Goal: Use online tool/utility: Utilize a website feature to perform a specific function

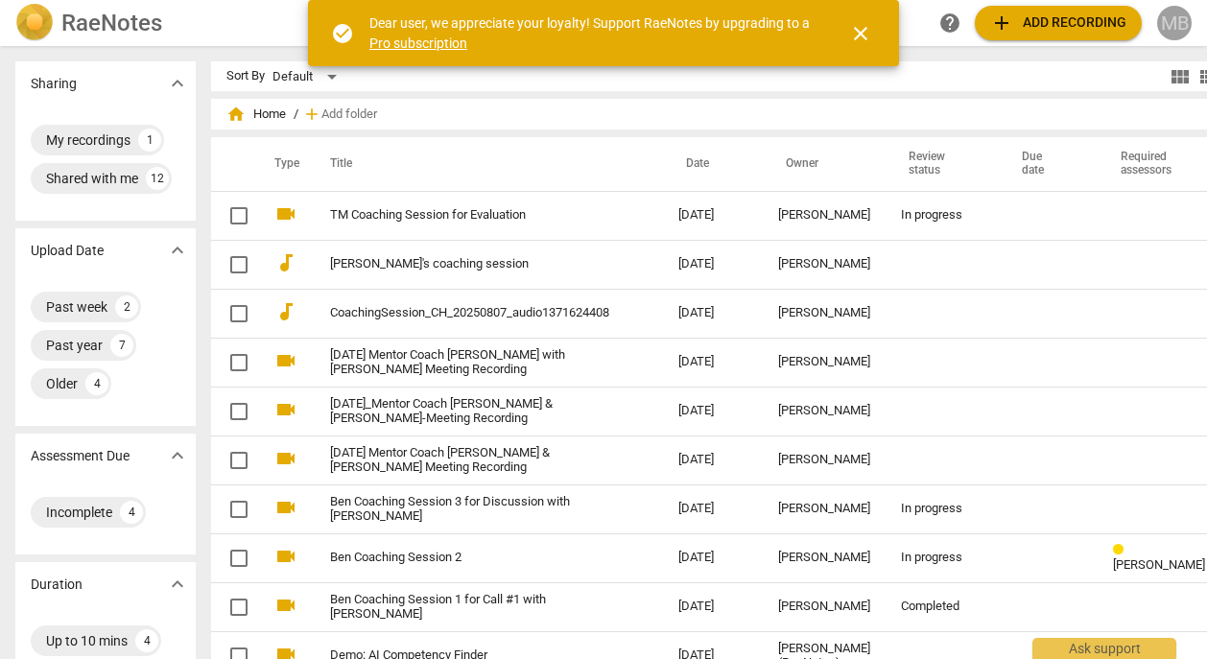
click at [1174, 28] on div "MB" at bounding box center [1174, 23] width 35 height 35
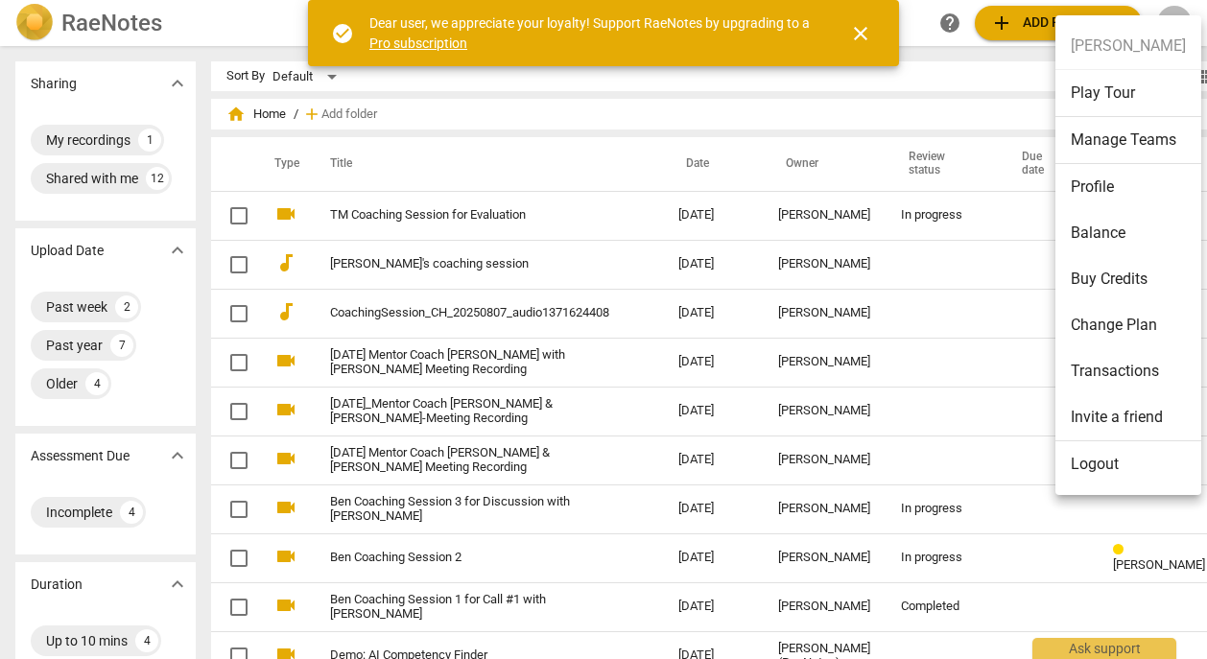
click at [362, 265] on div at bounding box center [603, 329] width 1207 height 659
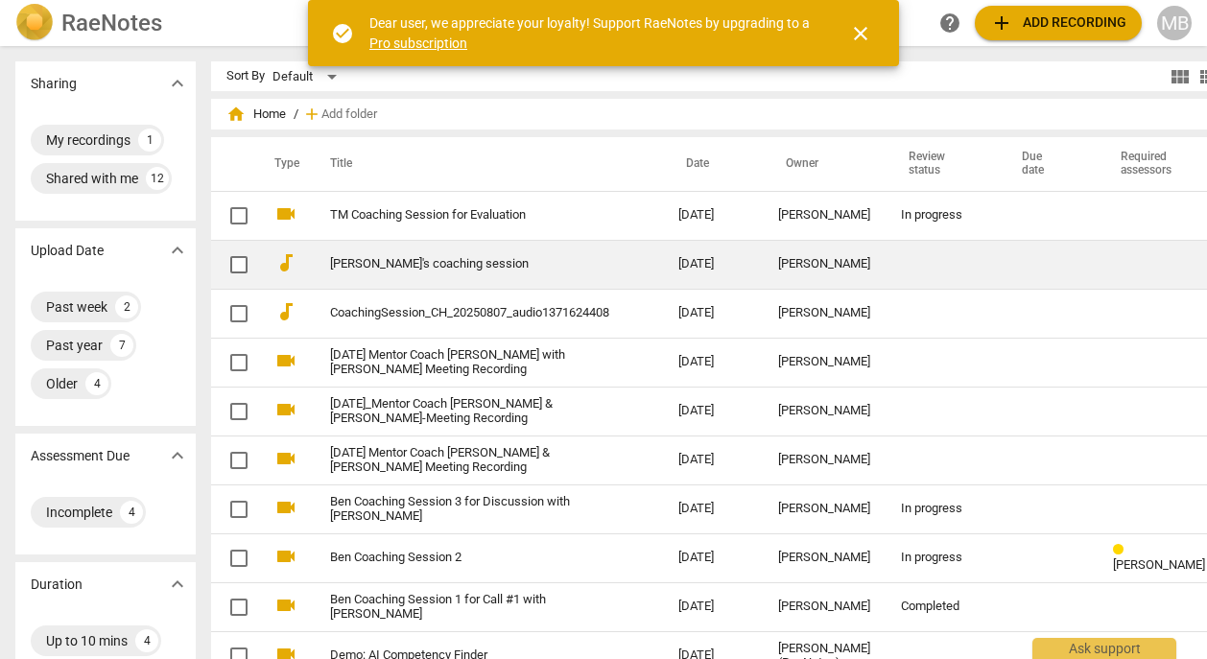
click at [378, 257] on link "[PERSON_NAME]'s coaching session" at bounding box center [469, 264] width 279 height 14
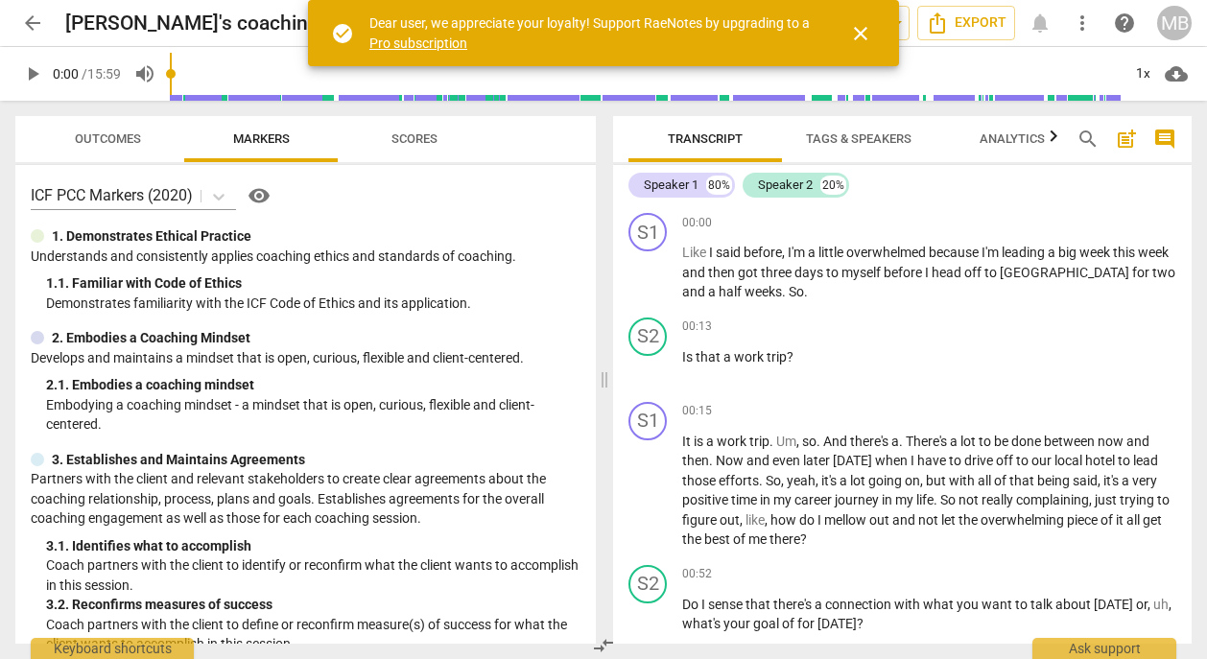
click at [863, 33] on span "close" at bounding box center [860, 33] width 23 height 23
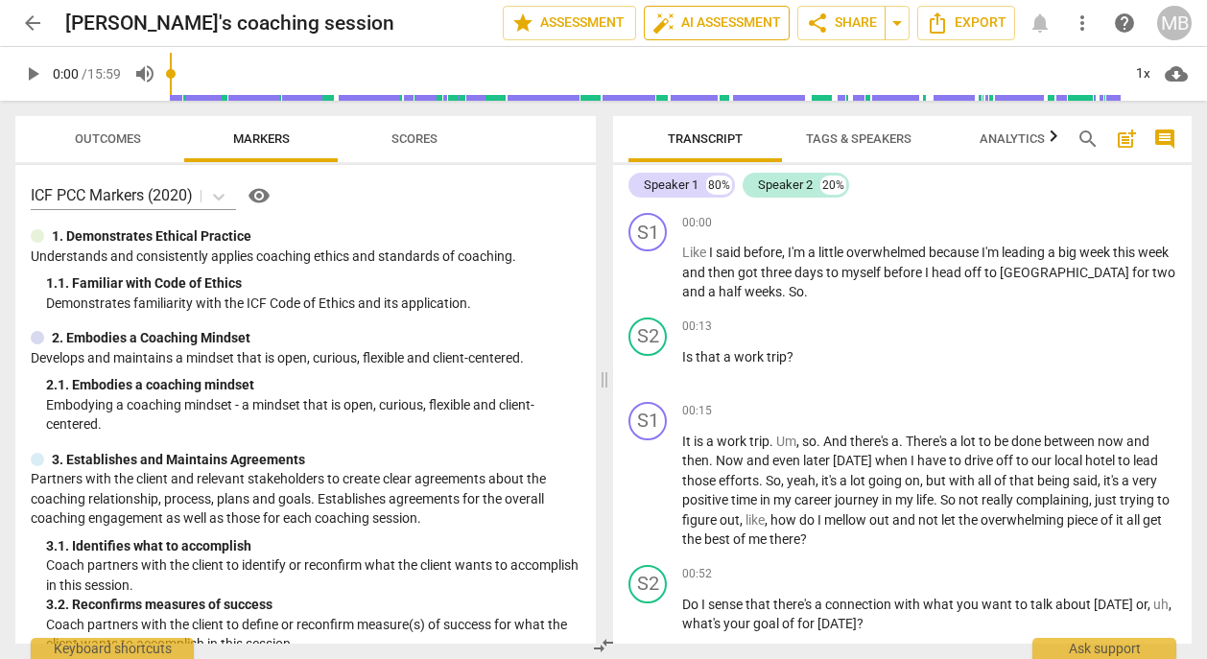
click at [712, 26] on span "auto_fix_high AI Assessment" at bounding box center [716, 23] width 129 height 23
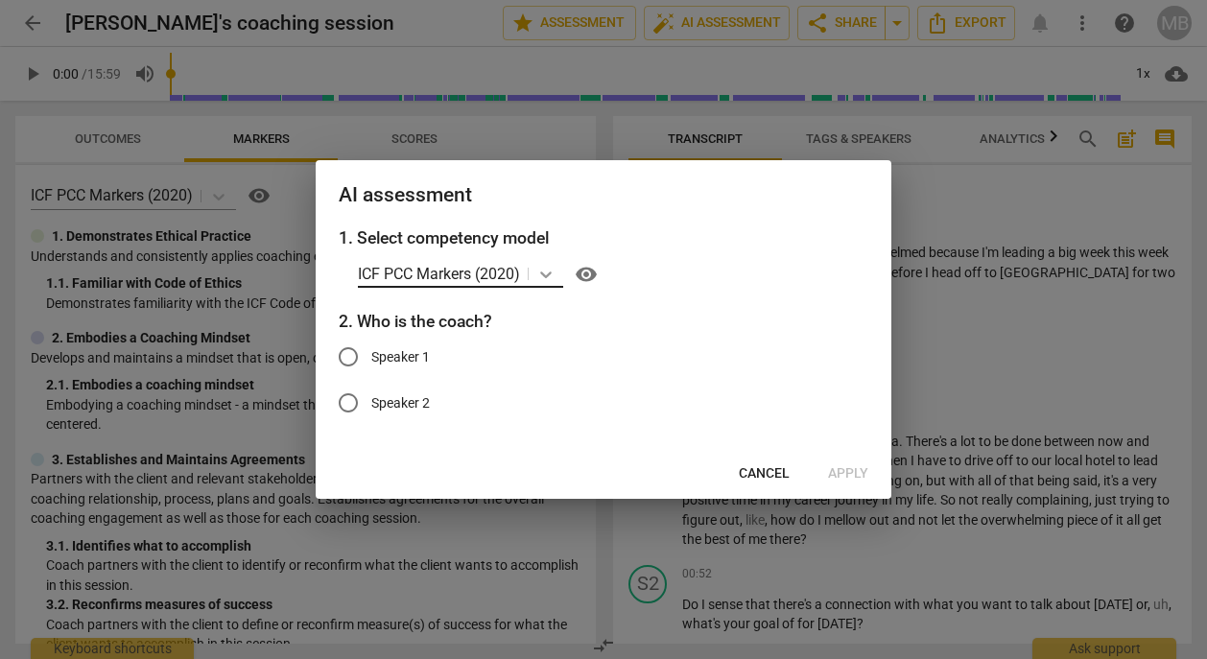
click at [549, 273] on icon at bounding box center [545, 274] width 19 height 19
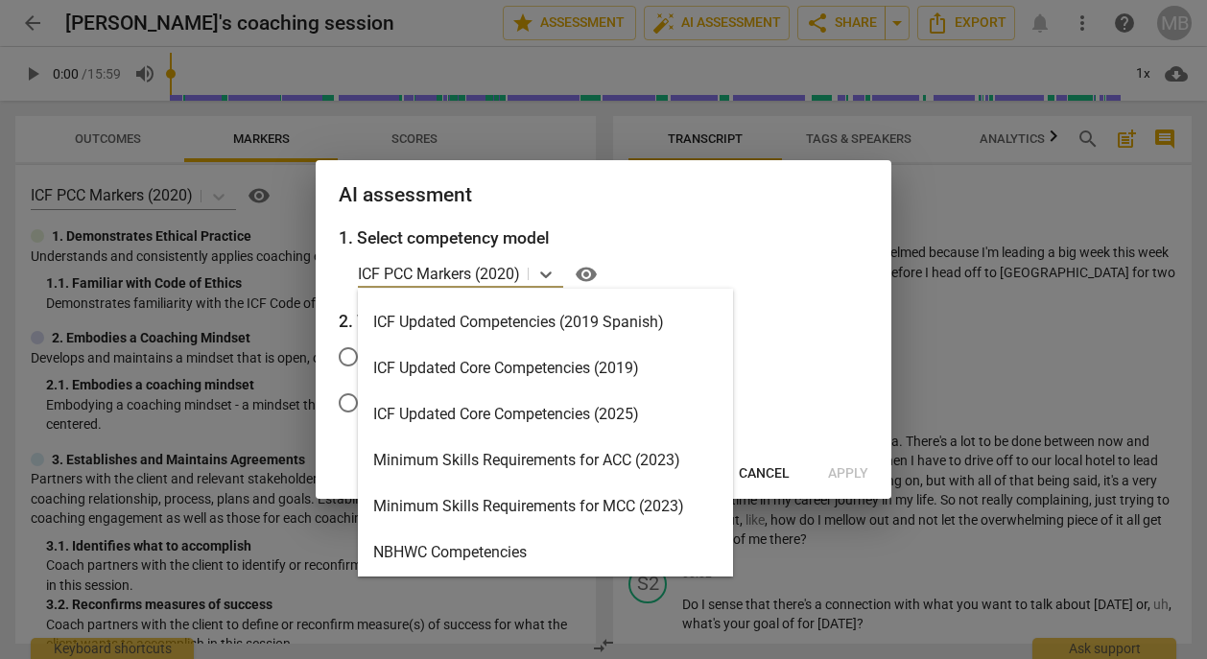
scroll to position [338, 0]
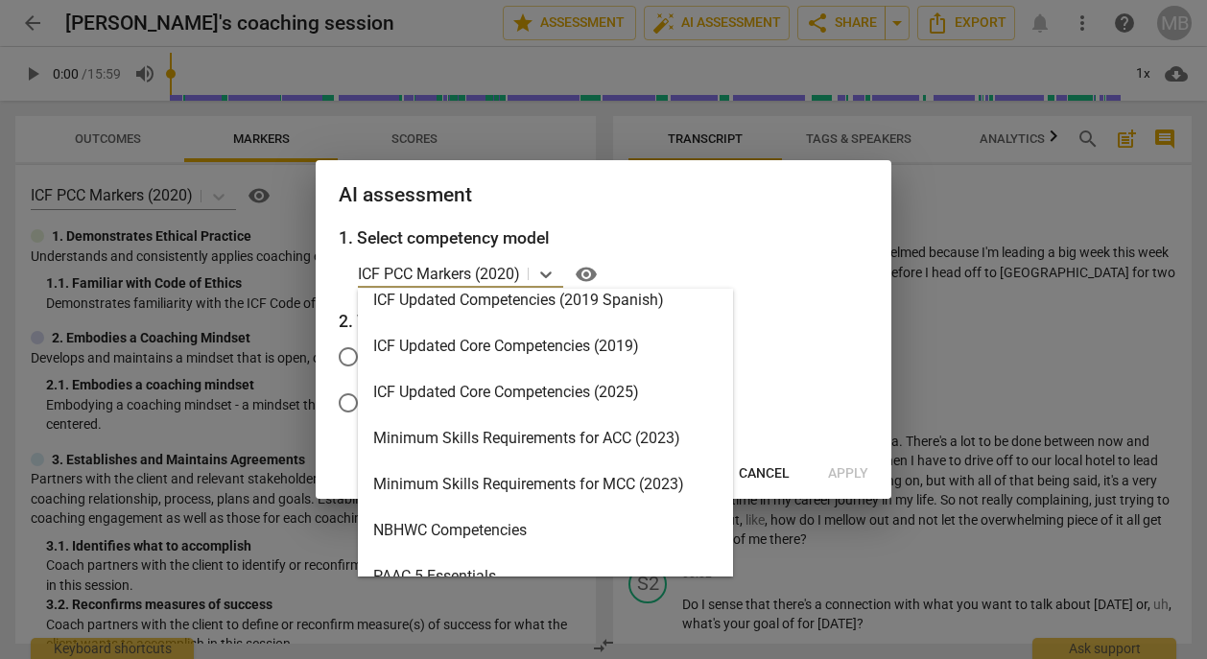
click at [590, 388] on div "ICF Updated Core Competencies (2025)" at bounding box center [545, 392] width 375 height 46
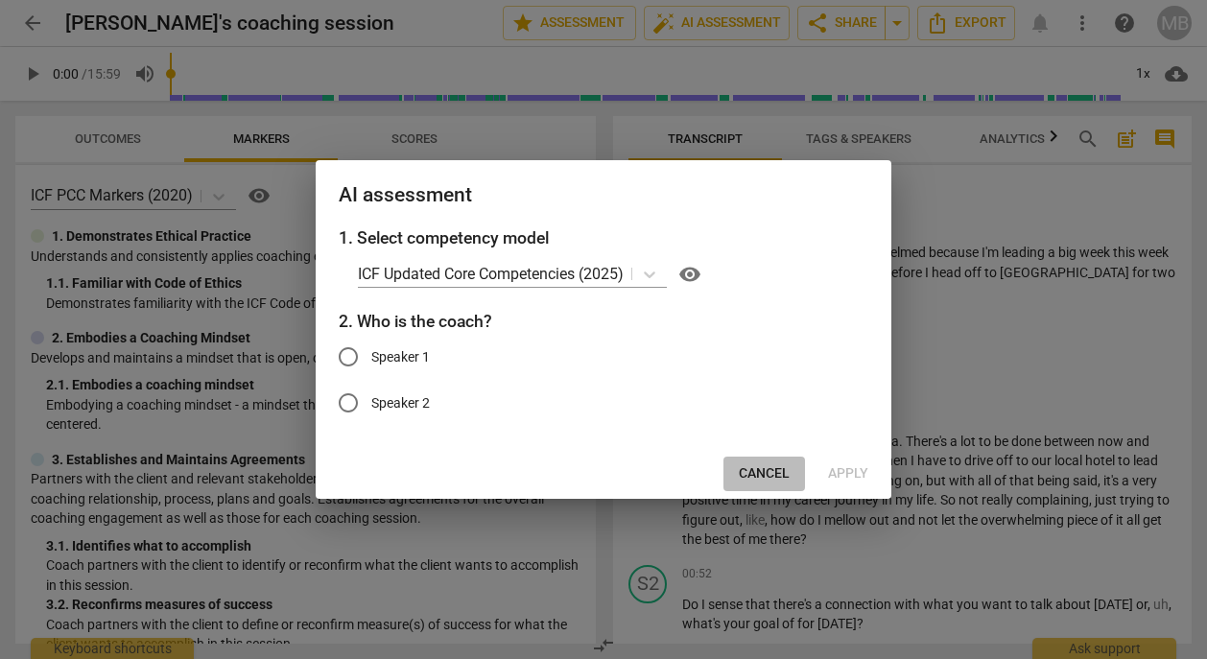
click at [764, 478] on span "Cancel" at bounding box center [764, 473] width 51 height 19
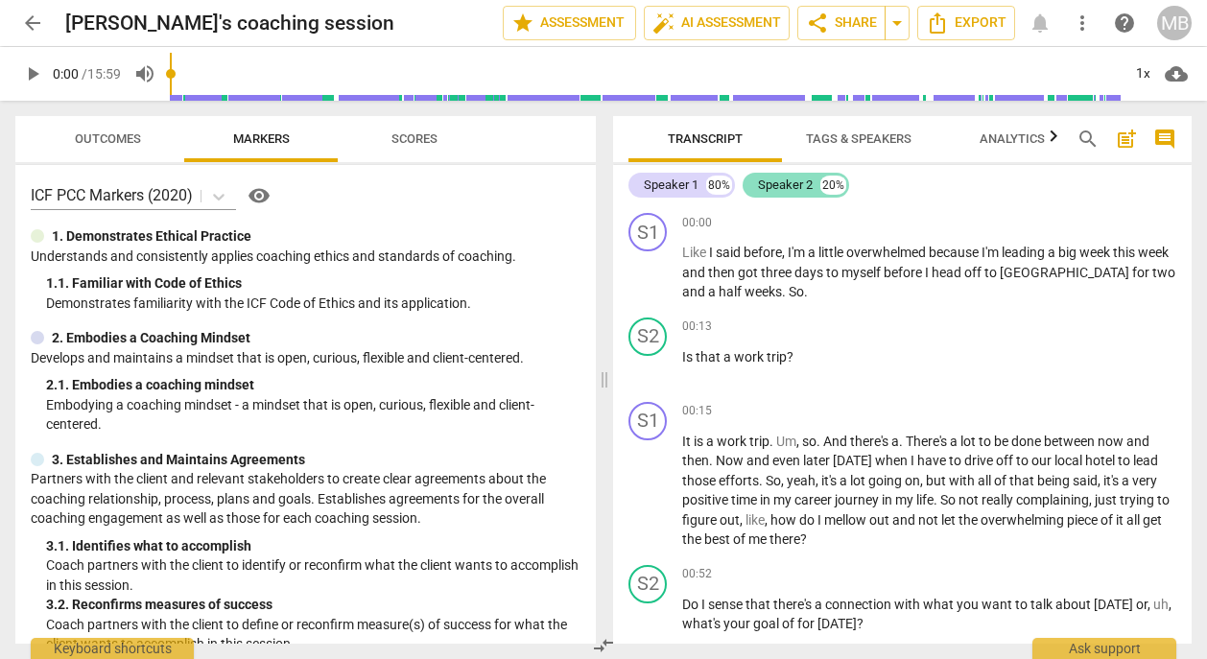
click at [781, 188] on div "Speaker 2" at bounding box center [785, 185] width 55 height 19
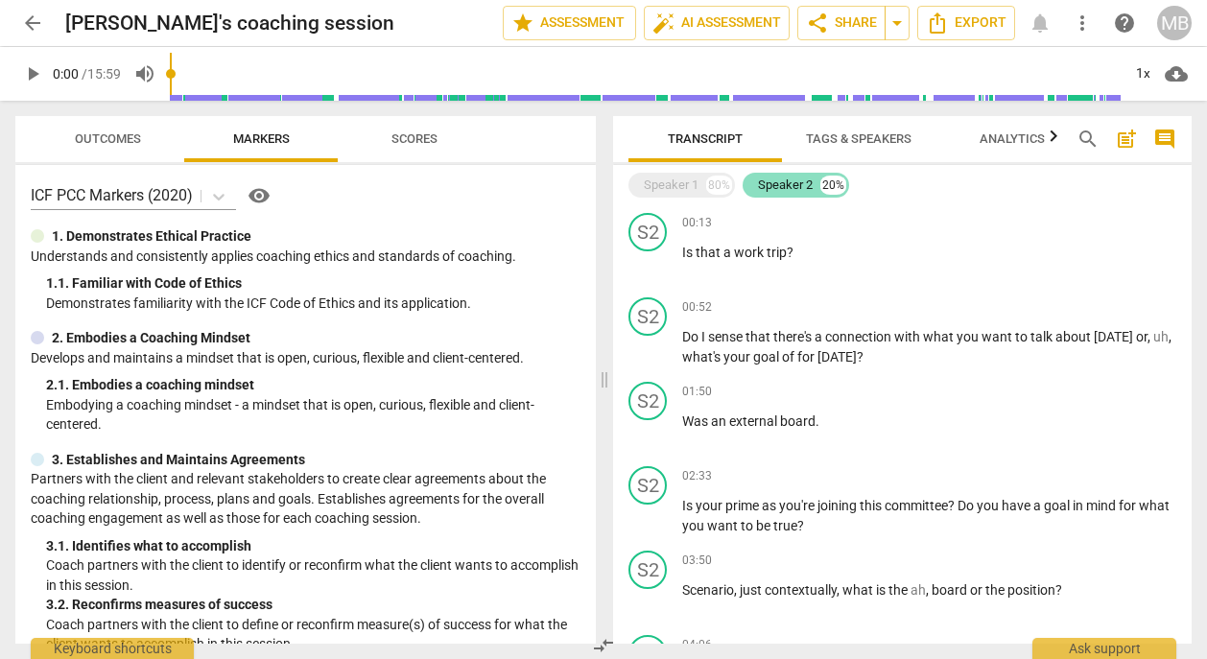
click at [781, 187] on div "Speaker 2" at bounding box center [785, 185] width 55 height 19
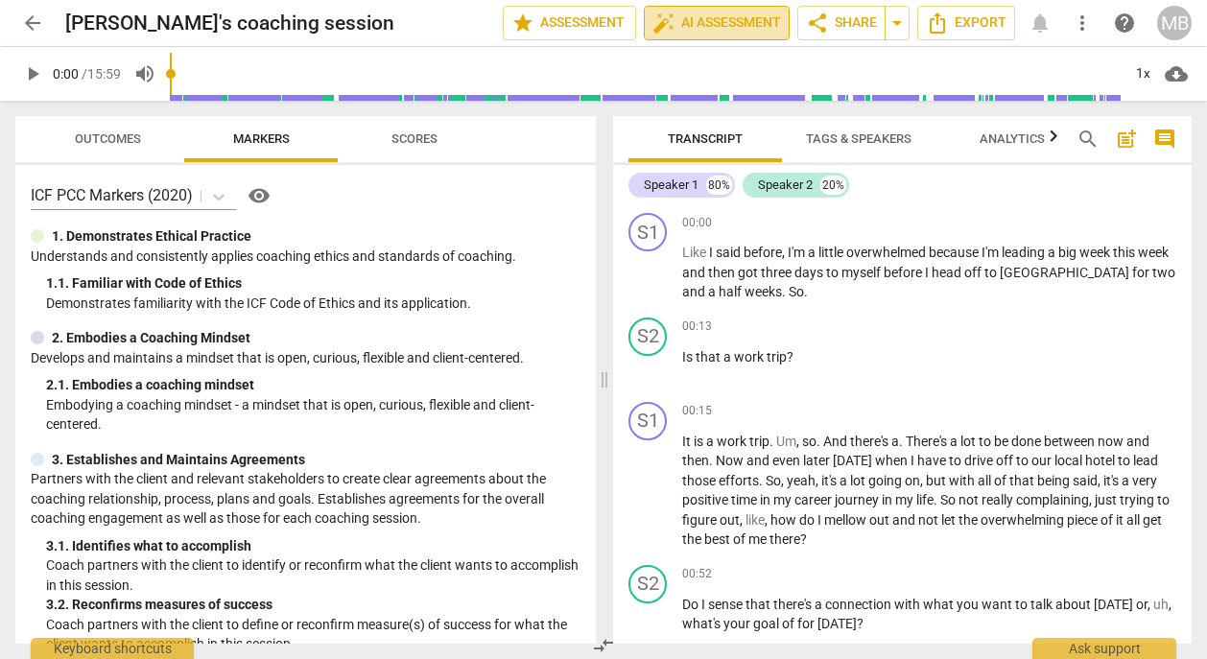
click at [697, 18] on span "auto_fix_high AI Assessment" at bounding box center [716, 23] width 129 height 23
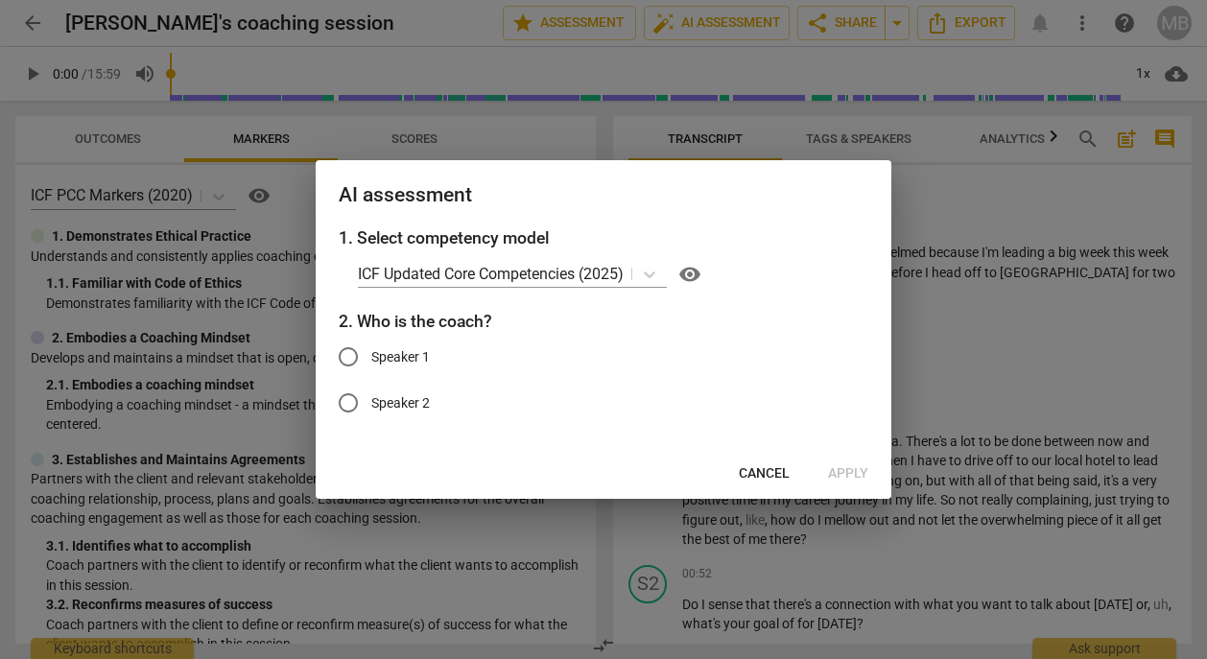
click at [348, 406] on input "Speaker 2" at bounding box center [348, 403] width 46 height 46
radio input "true"
click at [852, 475] on span "Apply" at bounding box center [848, 473] width 40 height 19
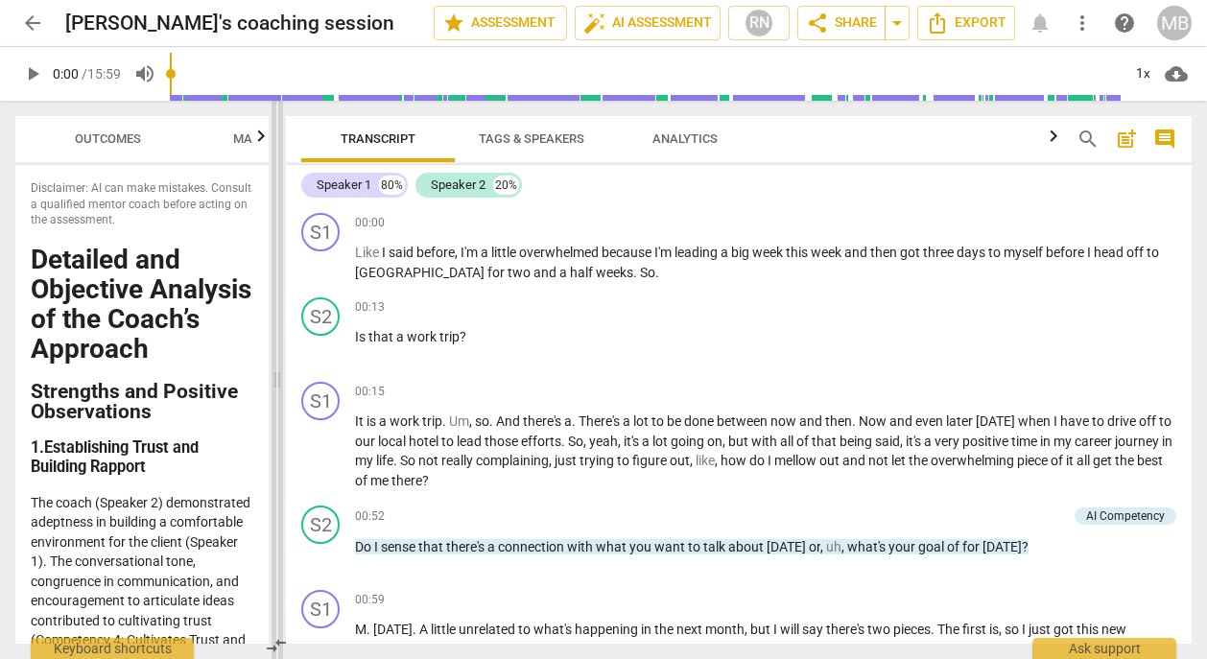
drag, startPoint x: 601, startPoint y: 192, endPoint x: 240, endPoint y: 190, distance: 360.7
click at [271, 190] on span at bounding box center [277, 380] width 12 height 558
